Goal: Transaction & Acquisition: Obtain resource

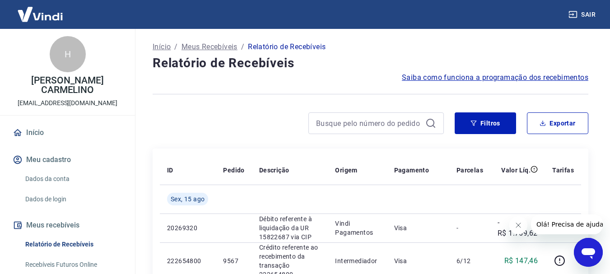
scroll to position [45, 0]
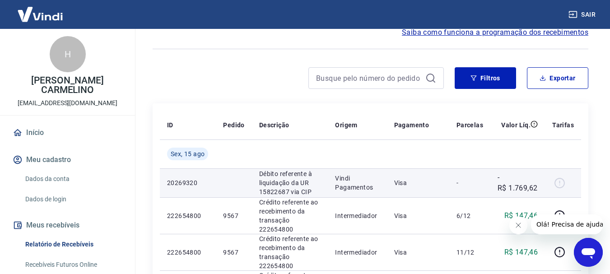
click at [315, 189] on p "Débito referente à liquidação da UR 15822687 via CIP" at bounding box center [290, 182] width 62 height 27
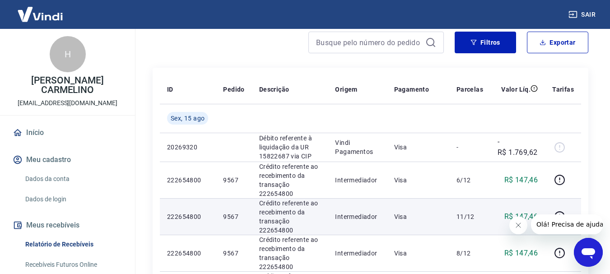
scroll to position [135, 0]
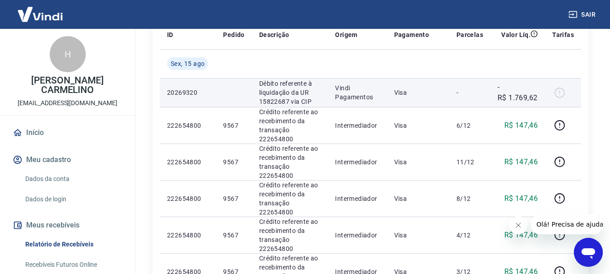
click at [559, 93] on div at bounding box center [563, 92] width 22 height 14
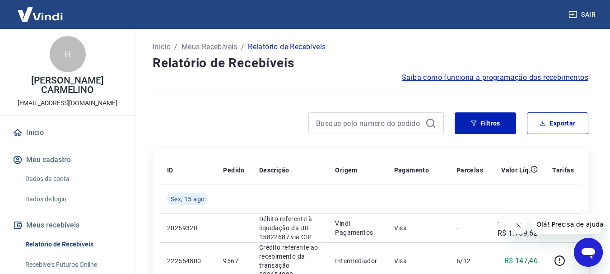
scroll to position [45, 0]
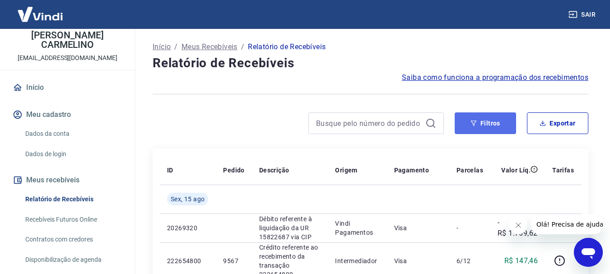
click at [502, 117] on button "Filtros" at bounding box center [485, 123] width 61 height 22
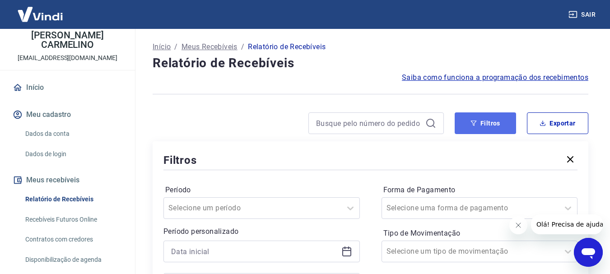
click at [500, 114] on button "Filtros" at bounding box center [485, 123] width 61 height 22
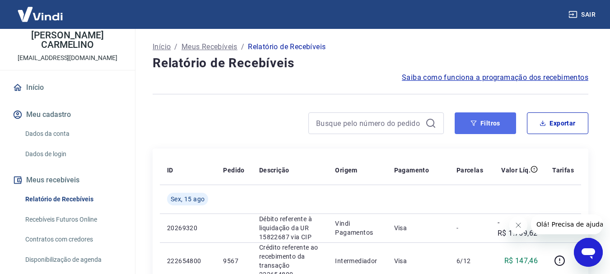
click at [478, 126] on button "Filtros" at bounding box center [485, 123] width 61 height 22
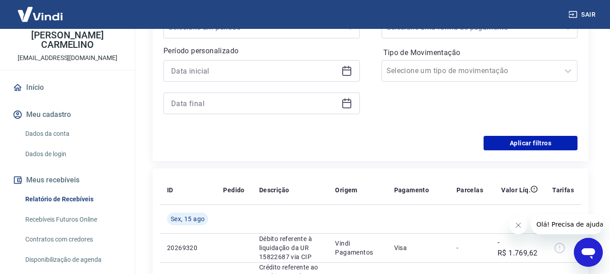
scroll to position [135, 0]
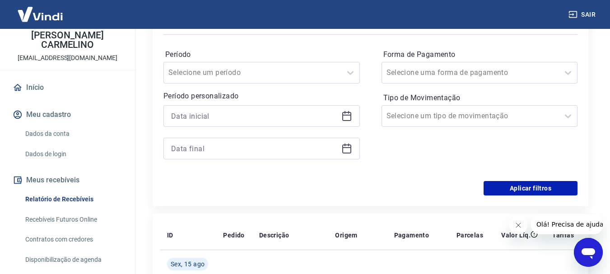
click at [346, 118] on icon at bounding box center [346, 116] width 11 height 11
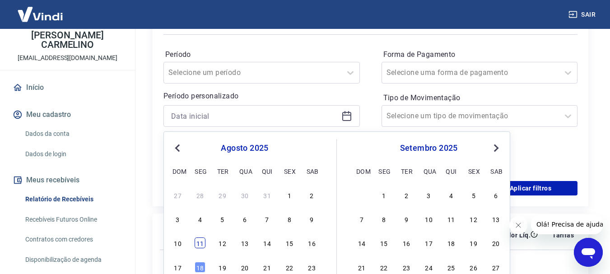
click at [202, 244] on div "11" at bounding box center [200, 243] width 11 height 11
type input "11/08/2025"
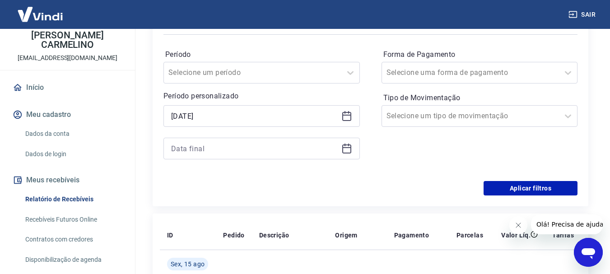
click at [349, 152] on icon at bounding box center [346, 148] width 11 height 11
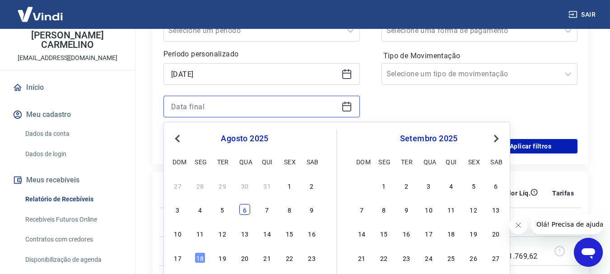
scroll to position [226, 0]
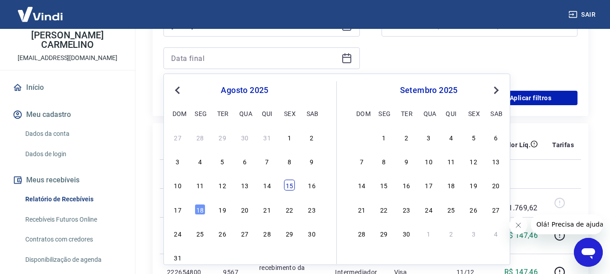
click at [293, 184] on div "15" at bounding box center [289, 185] width 11 height 11
type input "15/08/2025"
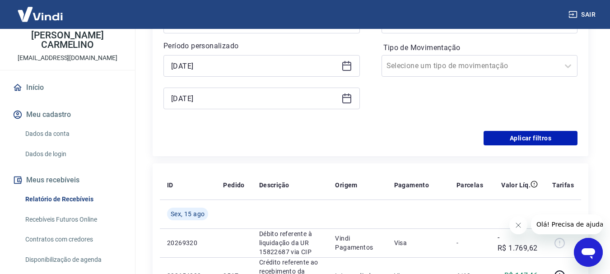
scroll to position [135, 0]
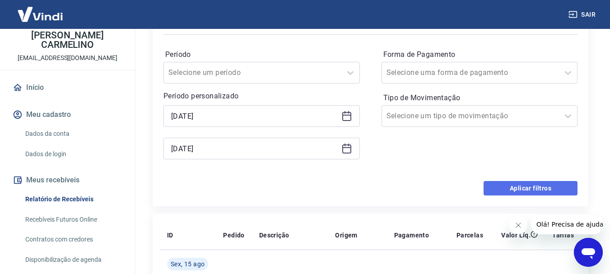
click at [529, 189] on button "Aplicar filtros" at bounding box center [531, 188] width 94 height 14
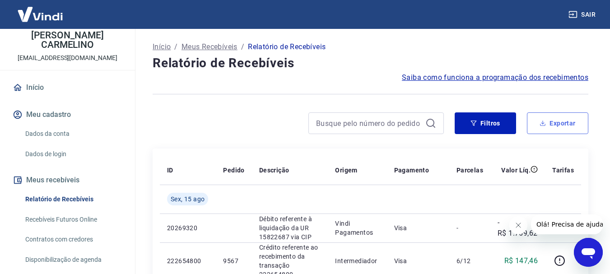
click at [557, 122] on button "Exportar" at bounding box center [557, 123] width 61 height 22
type input "11/08/2025"
type input "15/08/2025"
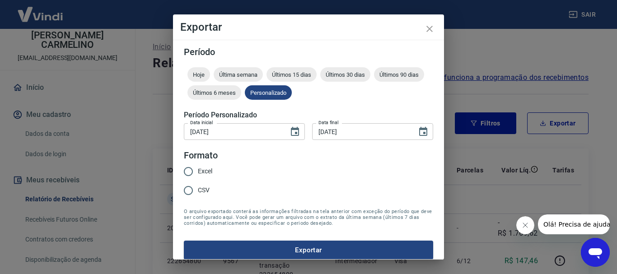
click at [201, 170] on span "Excel" at bounding box center [205, 171] width 14 height 9
click at [198, 170] on input "Excel" at bounding box center [188, 171] width 19 height 19
radio input "true"
click at [274, 245] on button "Exportar" at bounding box center [308, 250] width 249 height 19
